Goal: Information Seeking & Learning: Learn about a topic

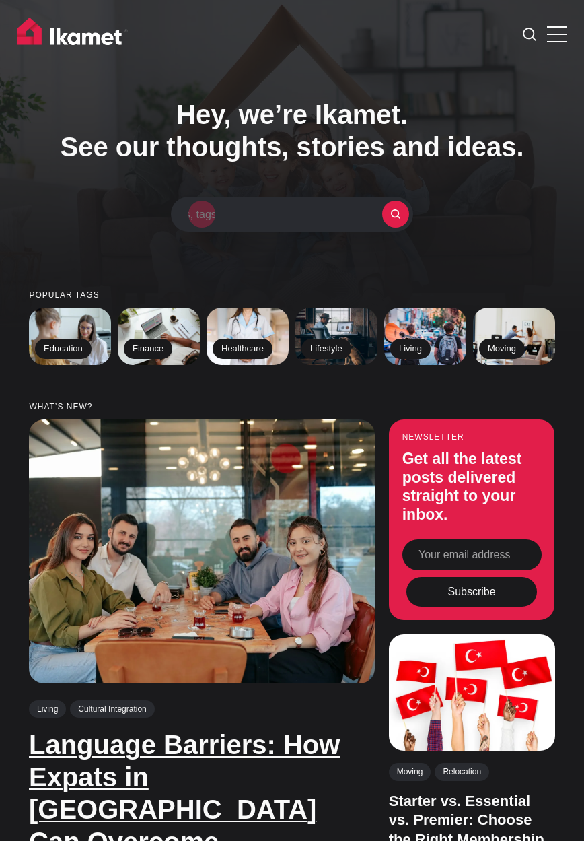
click at [190, 793] on span "Language Barriers: How Expats in [GEOGRAPHIC_DATA] Can Overcome Communication C…" at bounding box center [184, 825] width 311 height 191
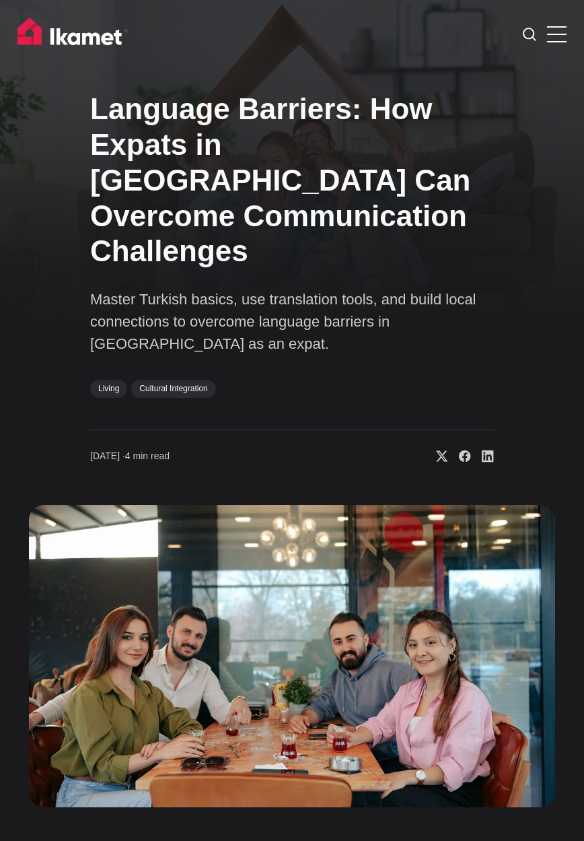
click at [72, 34] on img at bounding box center [72, 34] width 110 height 34
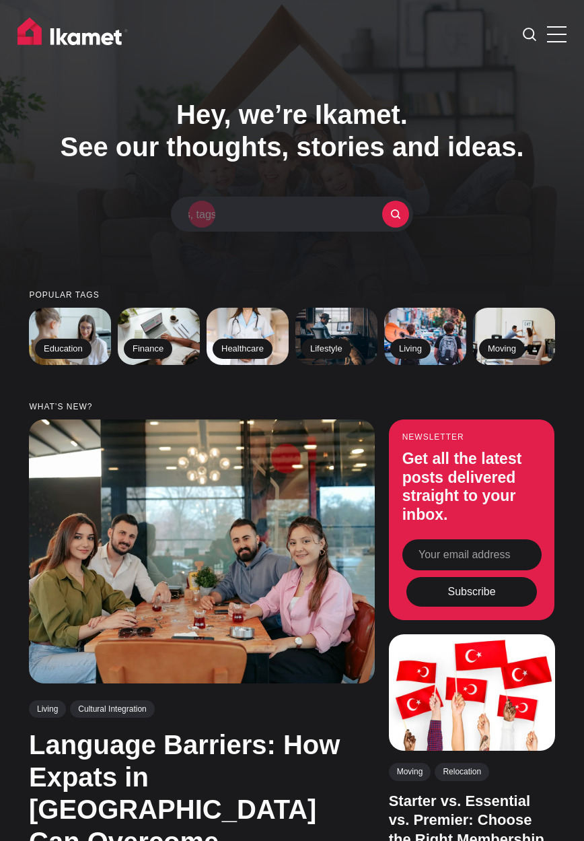
click at [467, 820] on span "Starter vs. Essential vs. Premier: Choose the Right Membership" at bounding box center [466, 819] width 155 height 55
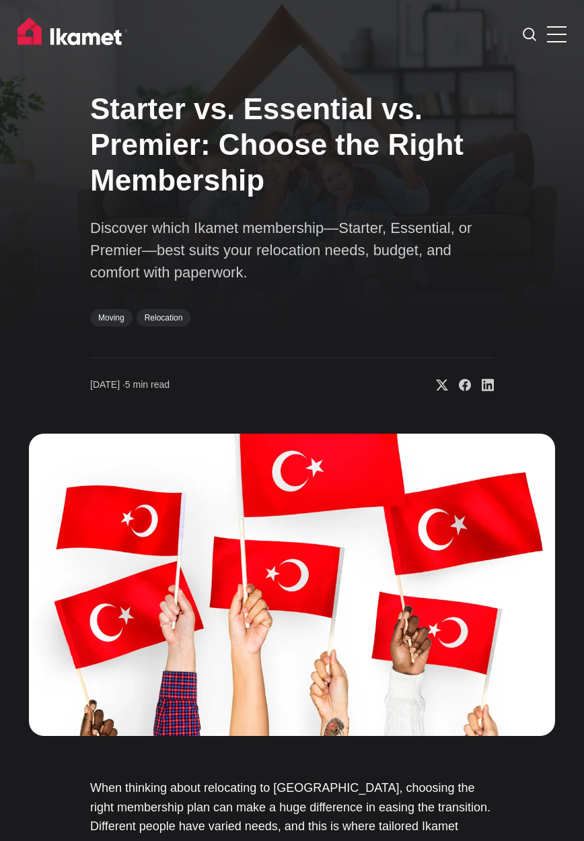
scroll to position [337, 0]
